Goal: Navigation & Orientation: Understand site structure

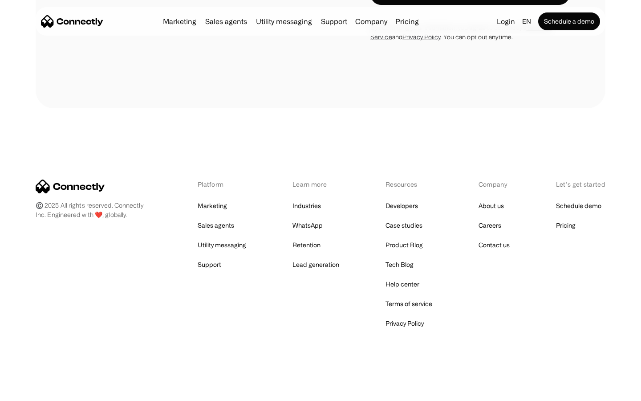
scroll to position [1713, 0]
